Goal: Download file/media

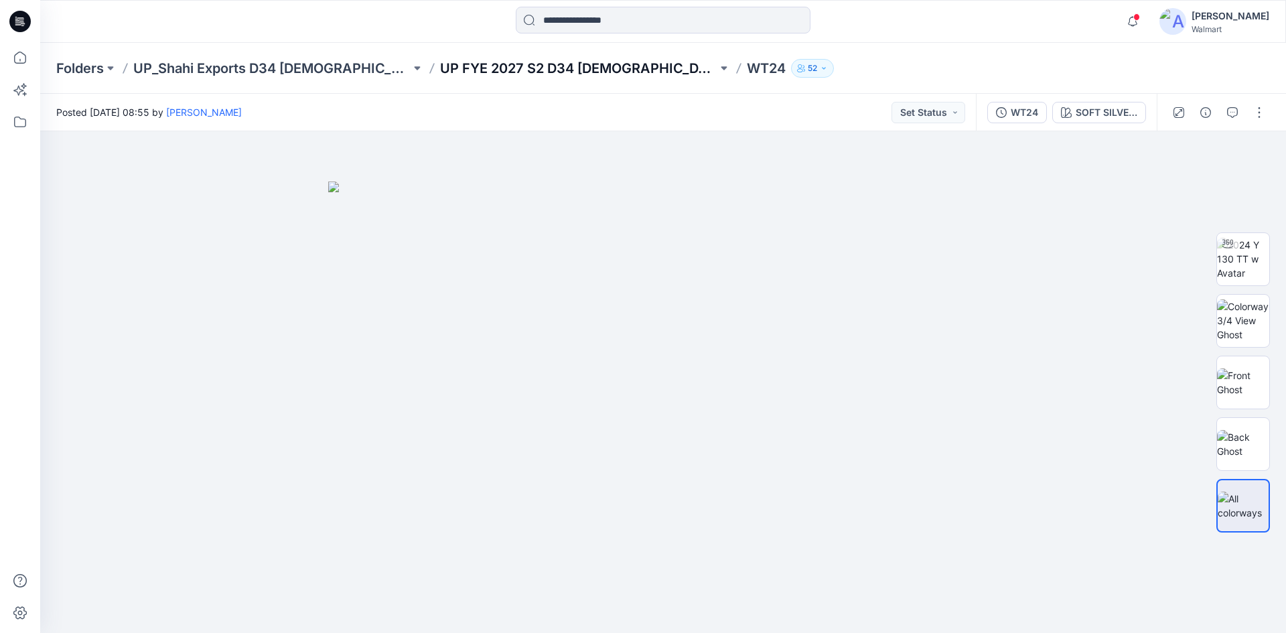
click at [481, 68] on p "UP FYE 2027 S2 D34 Ladies Woven Tops" at bounding box center [578, 68] width 277 height 19
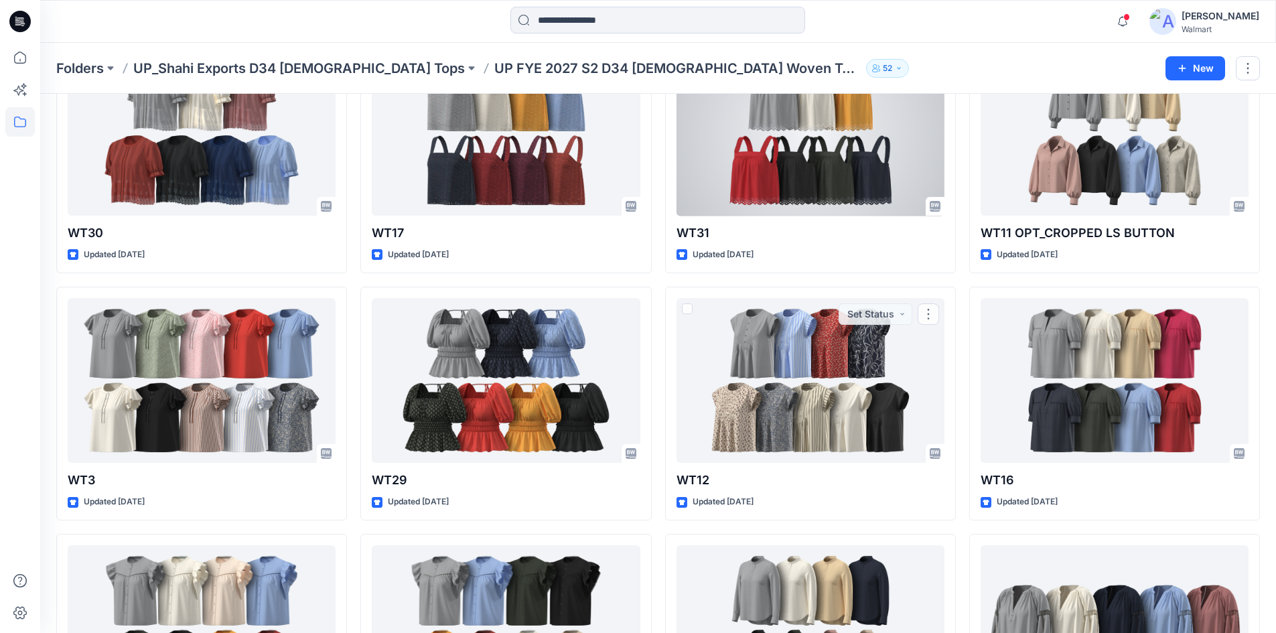
scroll to position [360, 0]
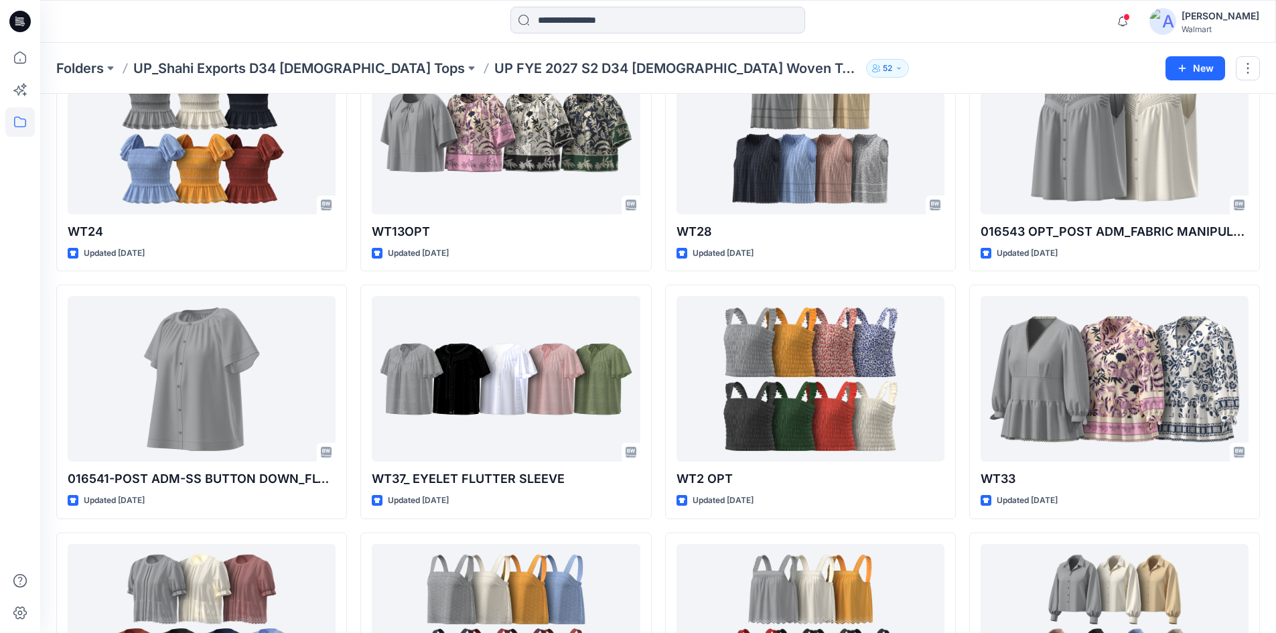
click at [895, 68] on icon "button" at bounding box center [899, 68] width 8 height 8
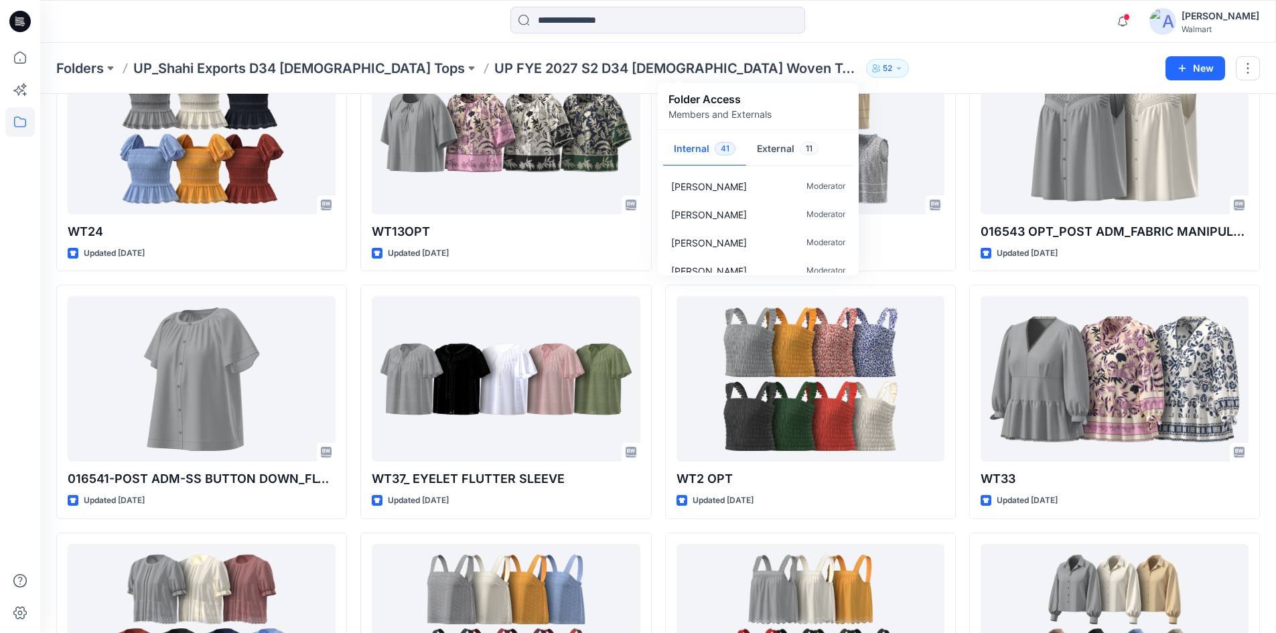
click at [895, 68] on icon "button" at bounding box center [899, 68] width 8 height 8
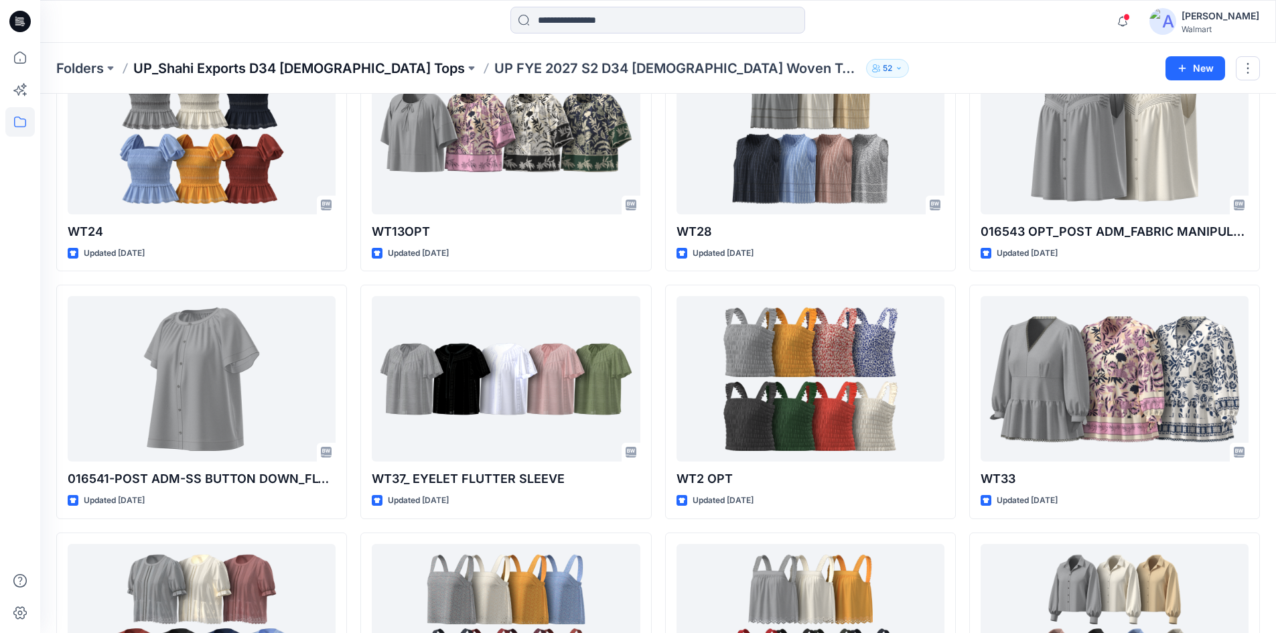
click at [331, 71] on p "UP_Shahi Exports D34 Ladies Tops" at bounding box center [299, 68] width 332 height 19
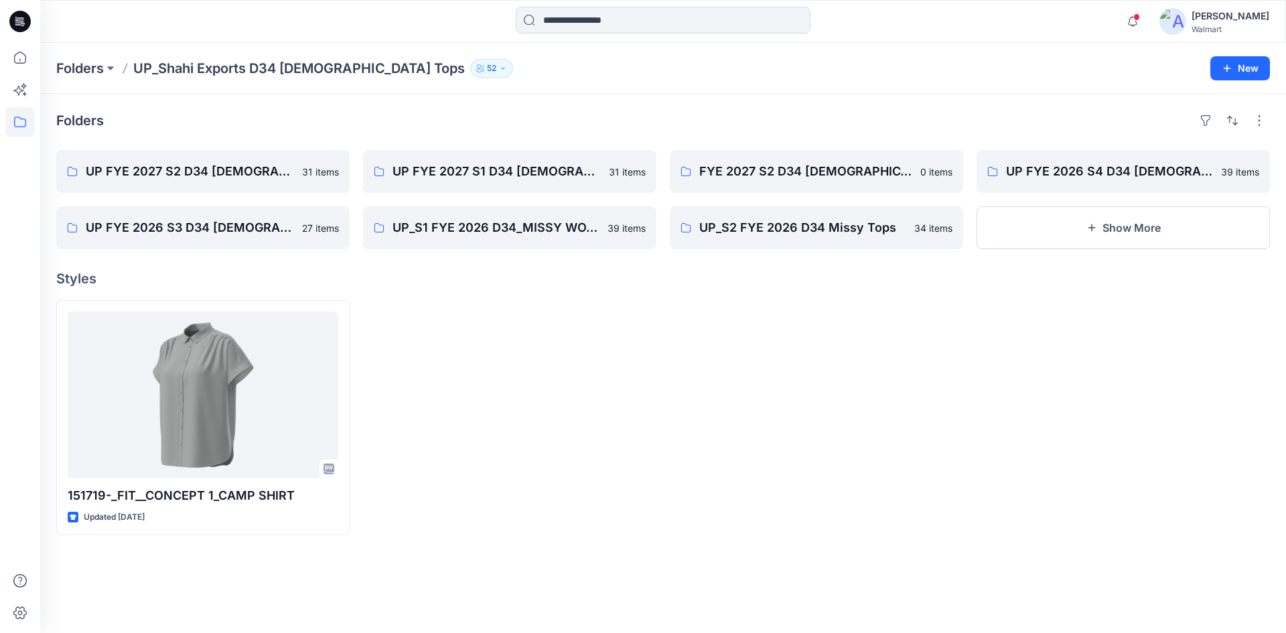
click at [21, 26] on icon at bounding box center [19, 21] width 21 height 21
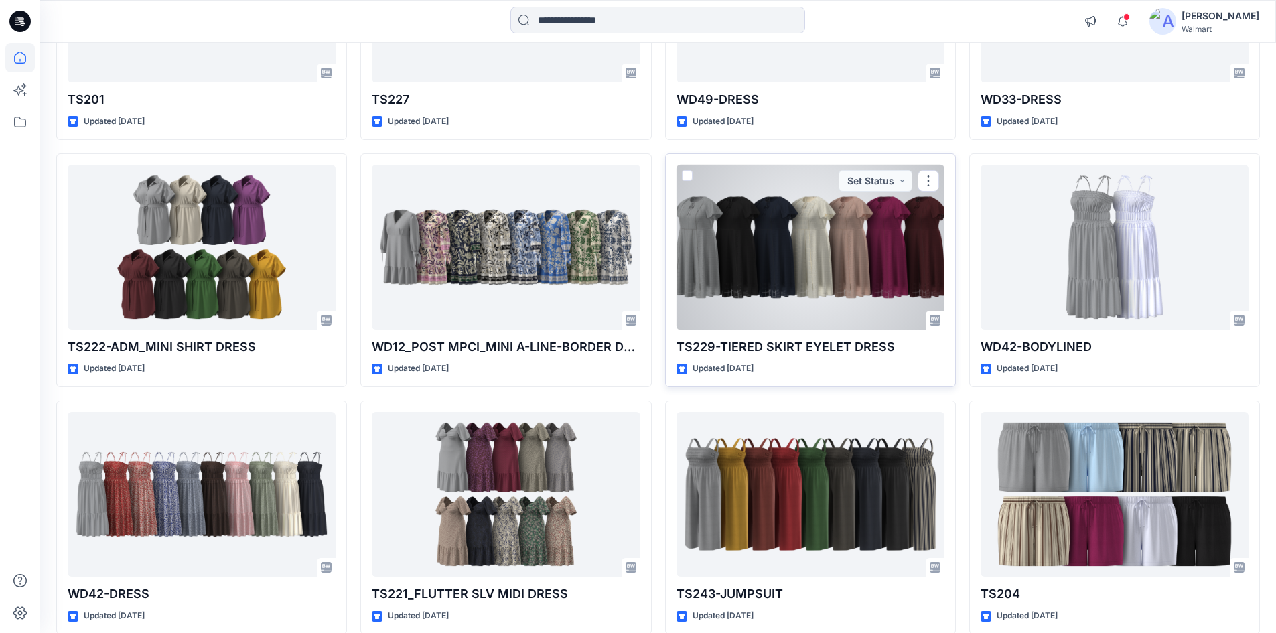
scroll to position [2708, 0]
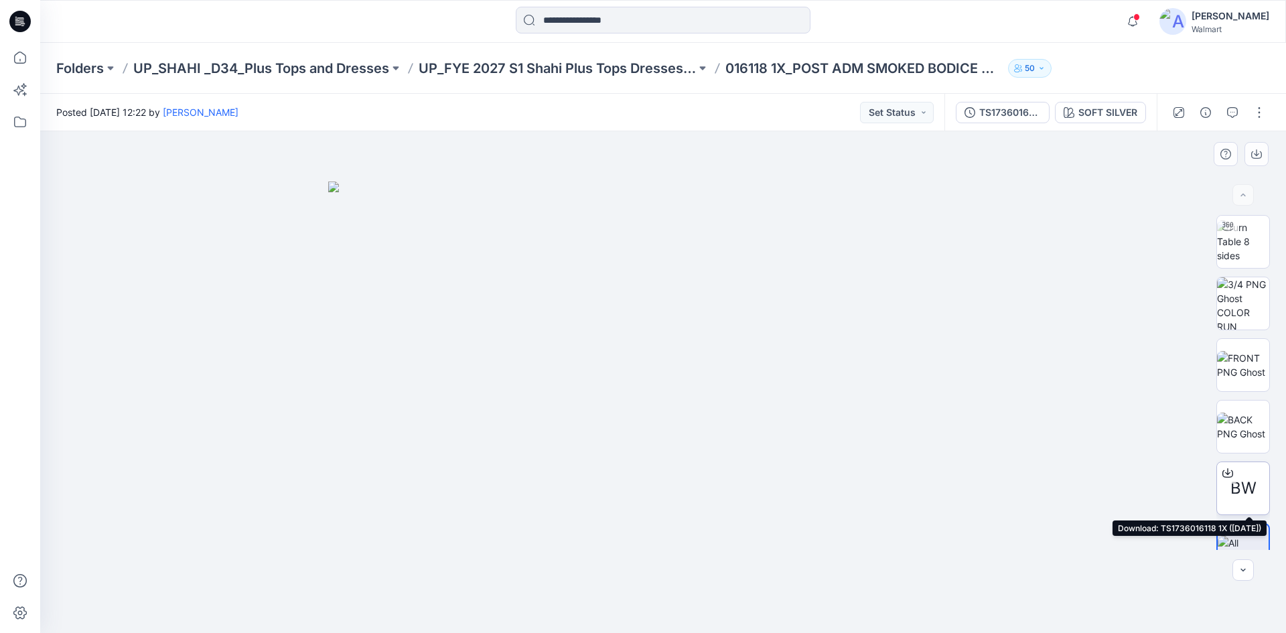
click at [1225, 476] on icon at bounding box center [1228, 473] width 11 height 11
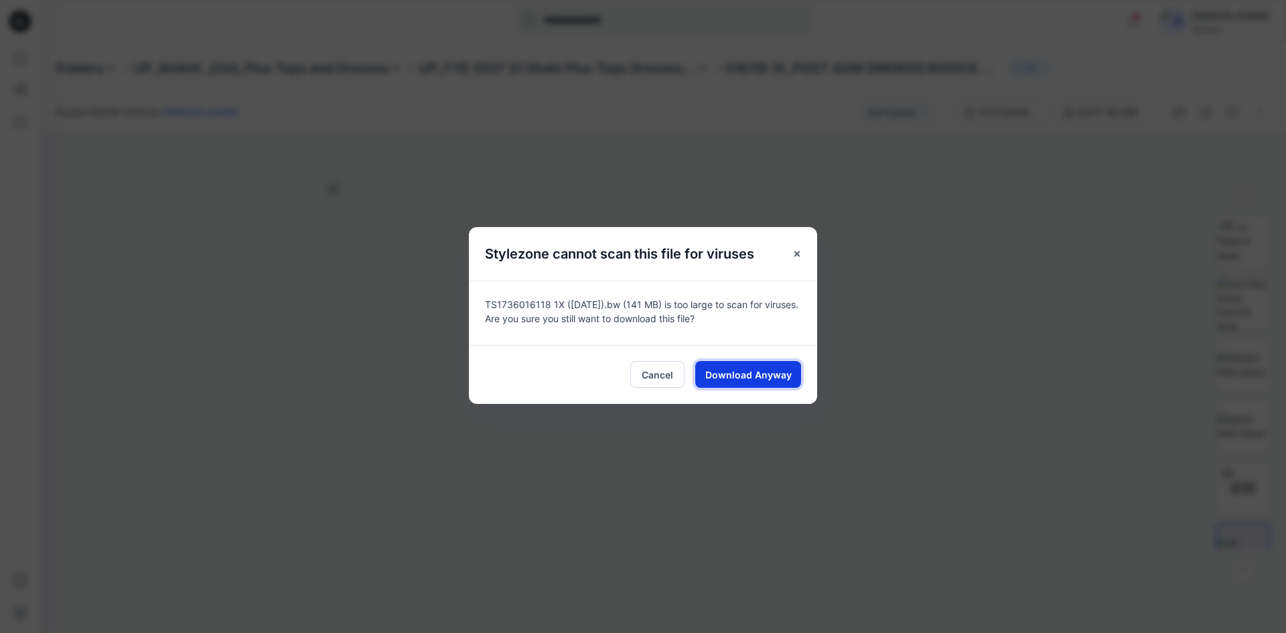
click at [749, 376] on span "Download Anyway" at bounding box center [749, 375] width 86 height 14
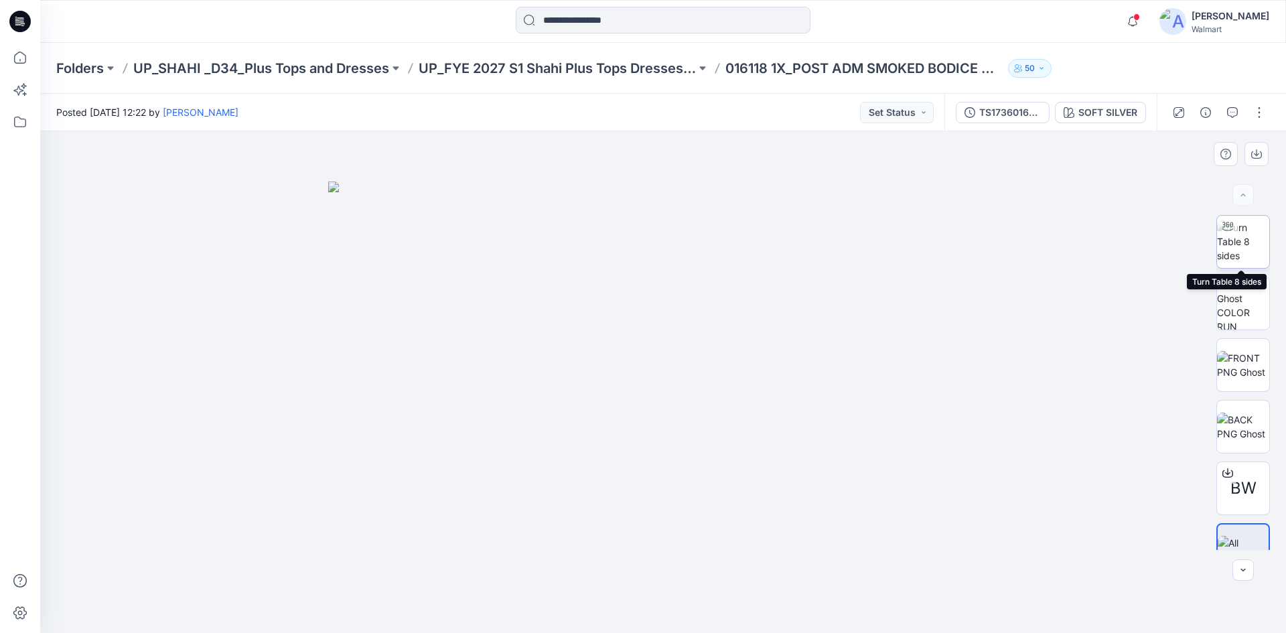
click at [1232, 239] on img at bounding box center [1243, 241] width 52 height 42
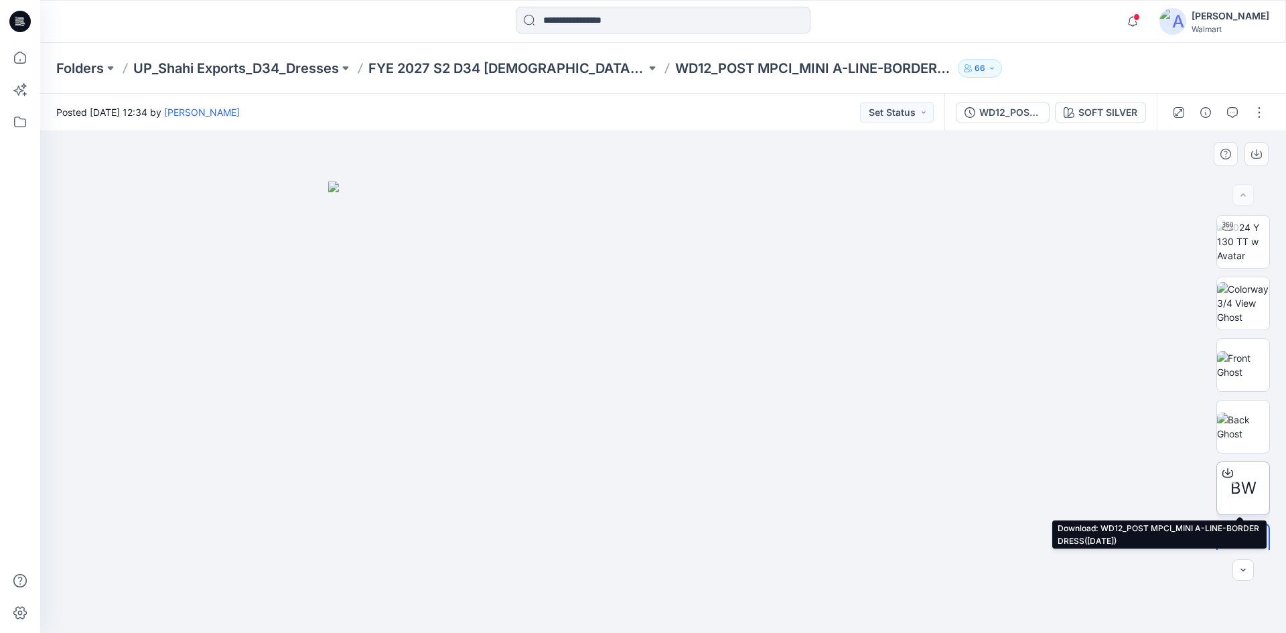
click at [1231, 483] on div at bounding box center [1227, 472] width 21 height 21
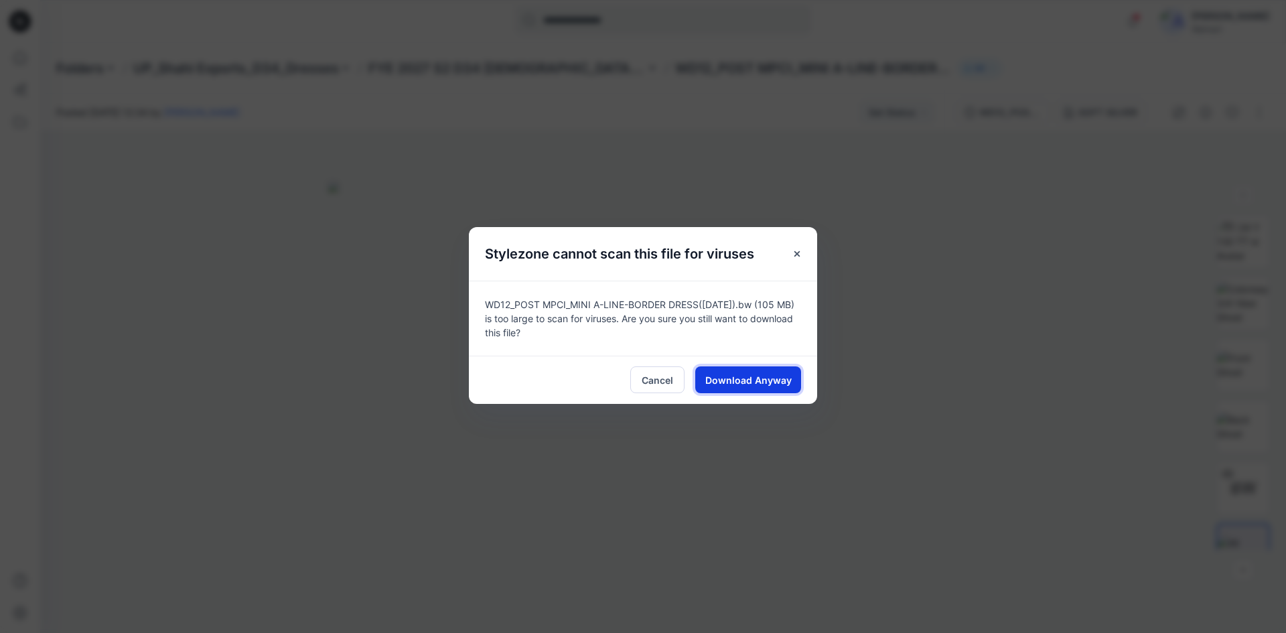
click at [748, 373] on span "Download Anyway" at bounding box center [749, 380] width 86 height 14
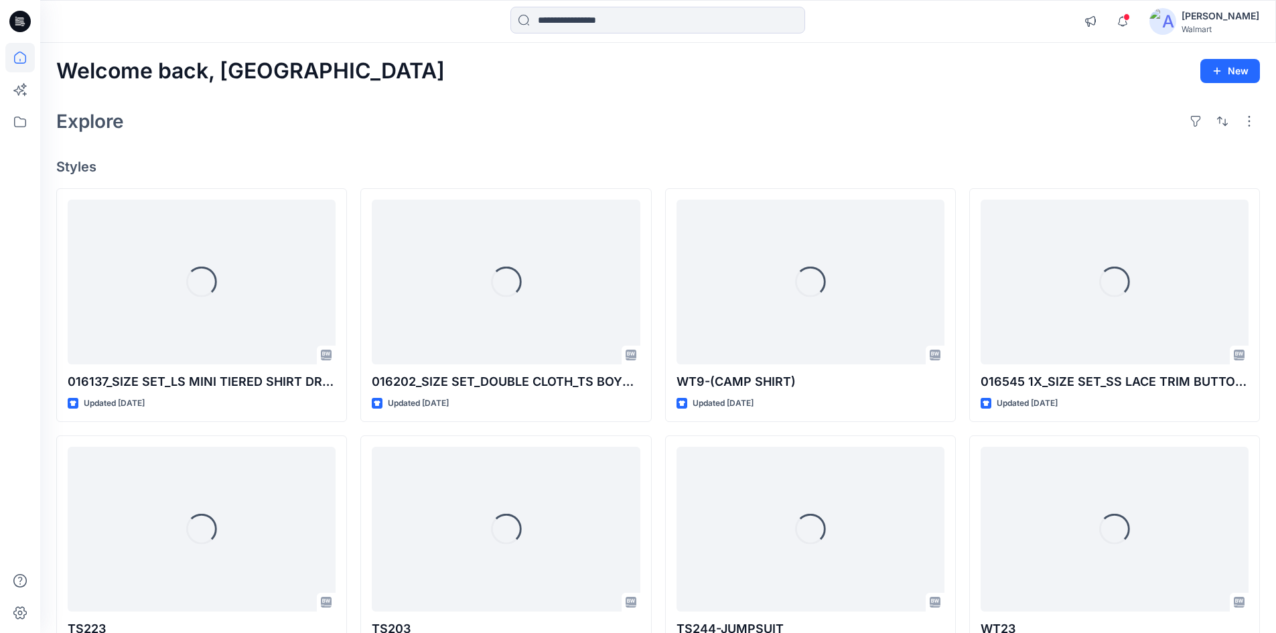
click at [20, 15] on icon at bounding box center [19, 21] width 21 height 21
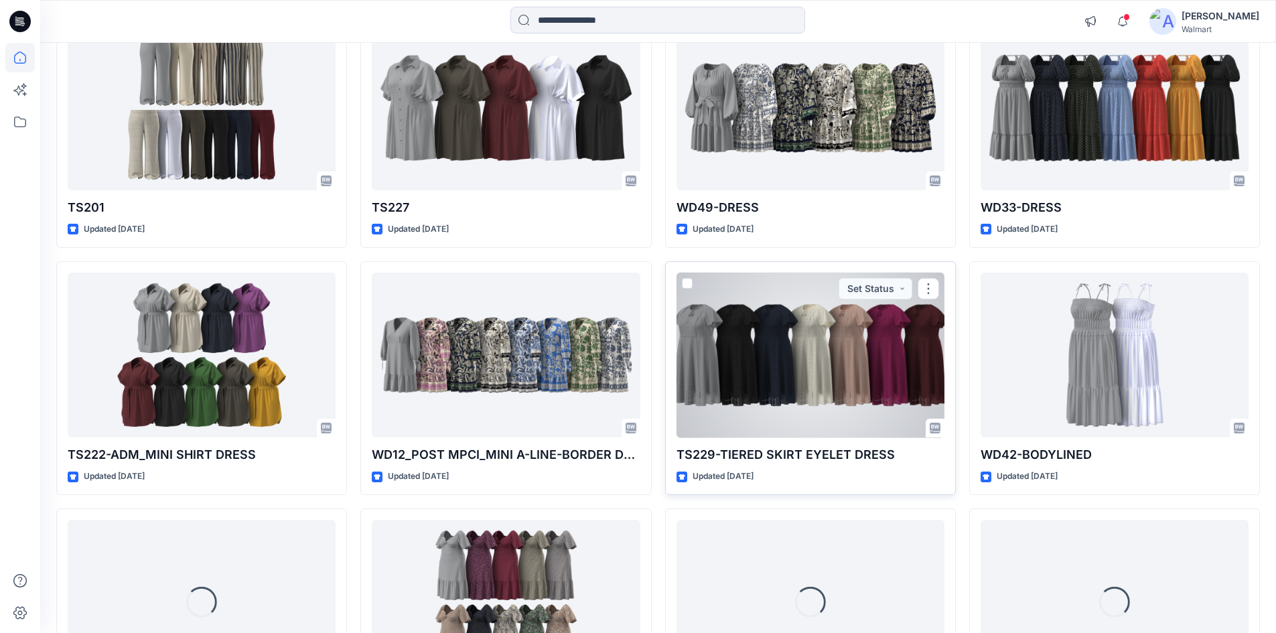
scroll to position [2708, 0]
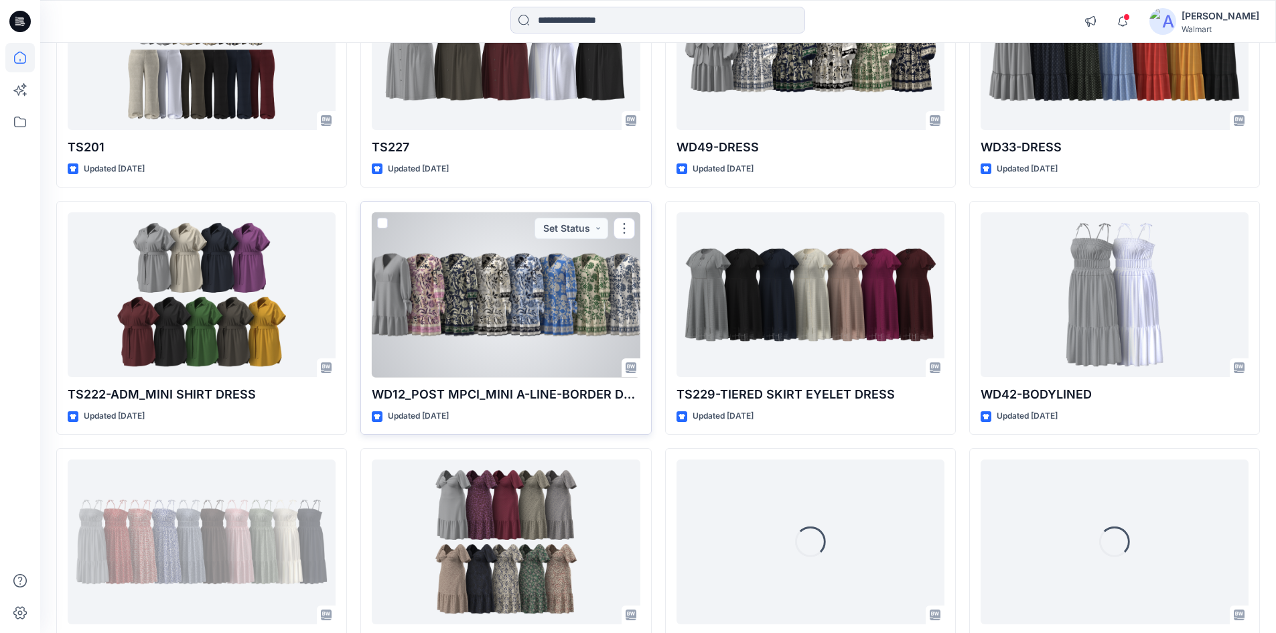
click at [513, 342] on div at bounding box center [506, 294] width 268 height 165
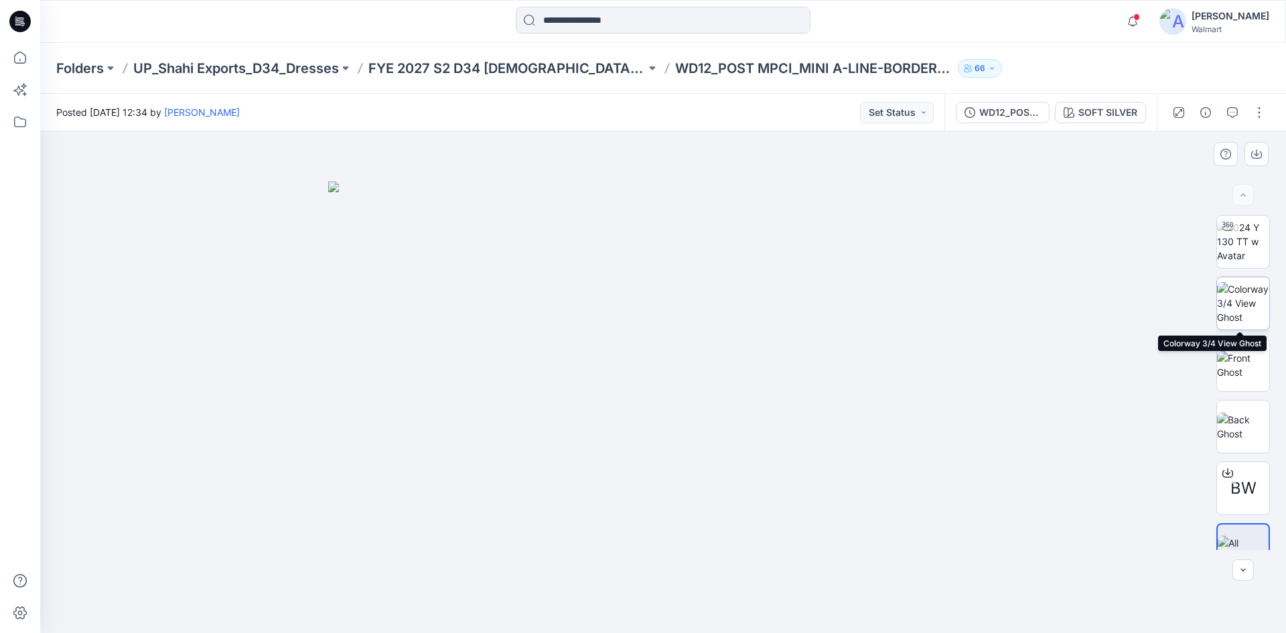
click at [1231, 304] on img at bounding box center [1243, 303] width 52 height 42
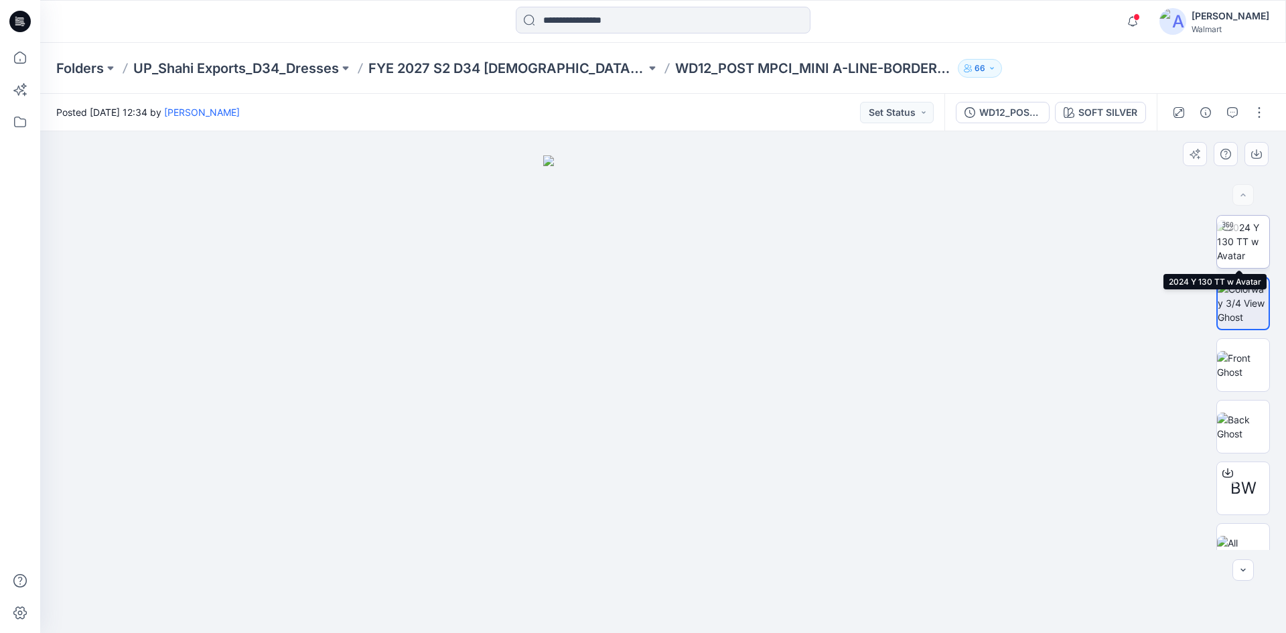
click at [1234, 237] on img at bounding box center [1243, 241] width 52 height 42
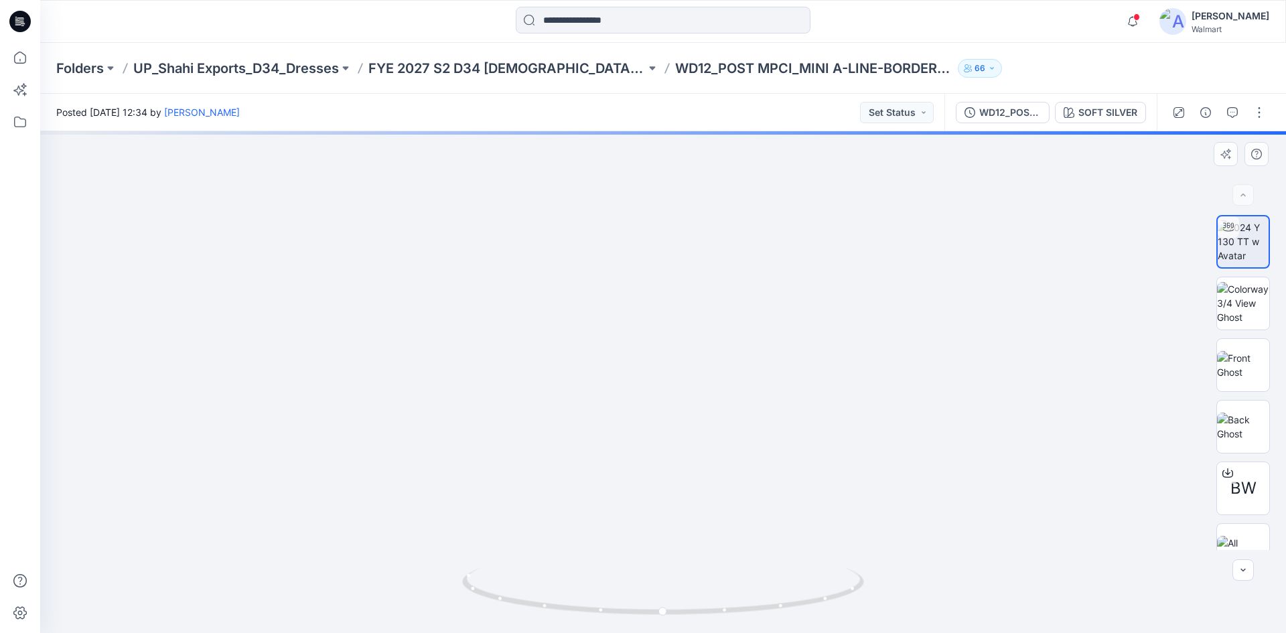
drag, startPoint x: 689, startPoint y: 452, endPoint x: 665, endPoint y: 413, distance: 46.0
drag, startPoint x: 744, startPoint y: 444, endPoint x: 767, endPoint y: 431, distance: 26.1
click at [767, 431] on img at bounding box center [659, 81] width 1600 height 1106
drag, startPoint x: 663, startPoint y: 617, endPoint x: 723, endPoint y: 615, distance: 60.3
click at [723, 615] on icon at bounding box center [664, 593] width 405 height 50
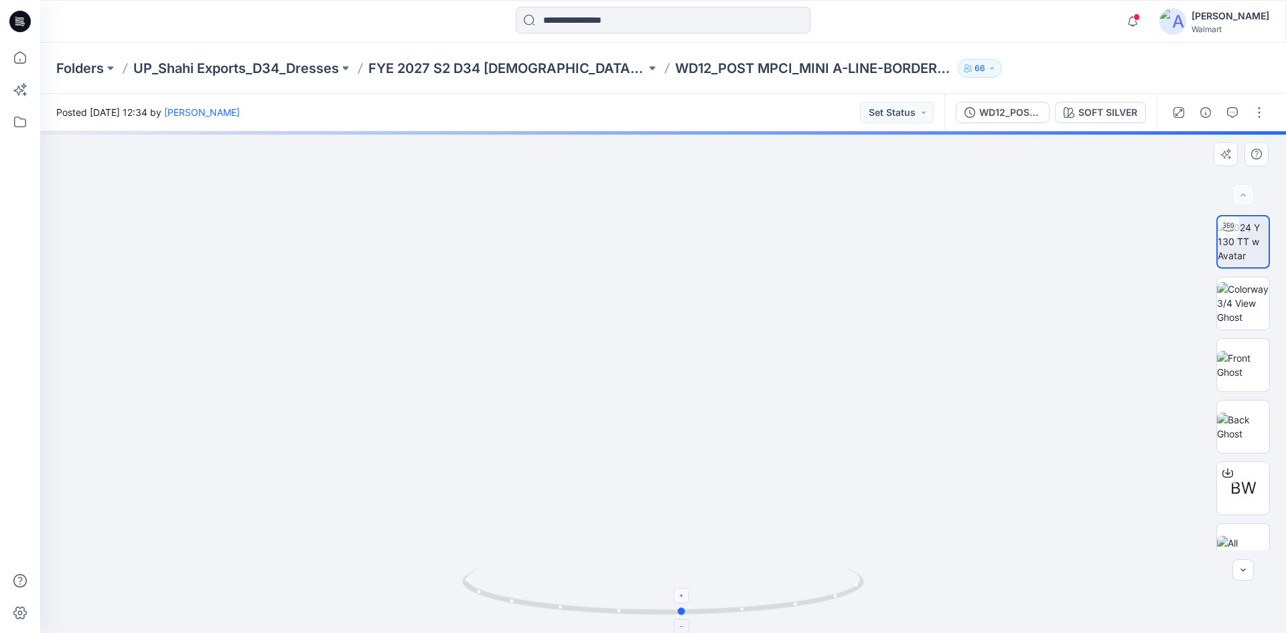
drag, startPoint x: 726, startPoint y: 613, endPoint x: 685, endPoint y: 593, distance: 45.5
click at [685, 593] on icon at bounding box center [664, 593] width 405 height 50
